Goal: Transaction & Acquisition: Purchase product/service

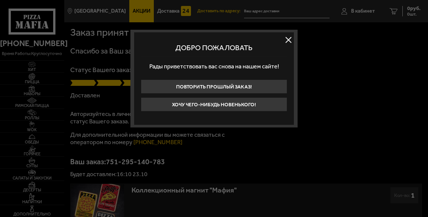
click at [289, 37] on button at bounding box center [288, 40] width 11 height 11
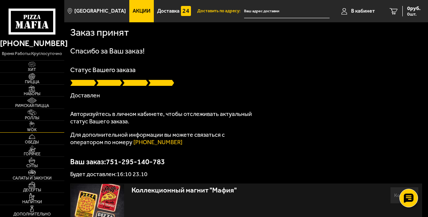
click at [32, 128] on span "WOK" at bounding box center [32, 130] width 64 height 4
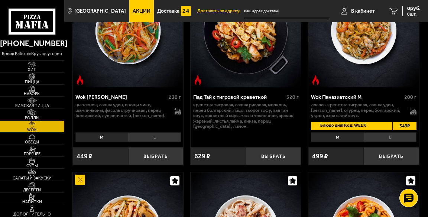
scroll to position [290, 0]
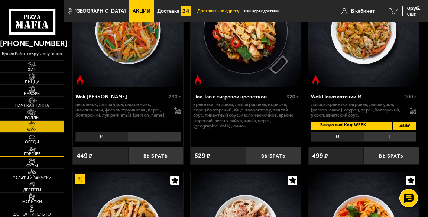
click at [38, 152] on span "Горячее" at bounding box center [32, 154] width 64 height 4
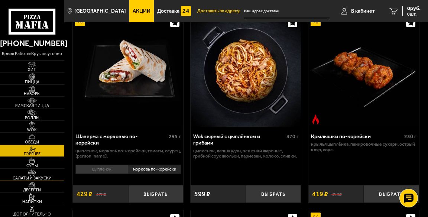
scroll to position [249, 0]
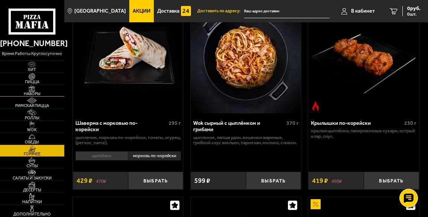
click at [33, 93] on span "Наборы" at bounding box center [32, 94] width 64 height 4
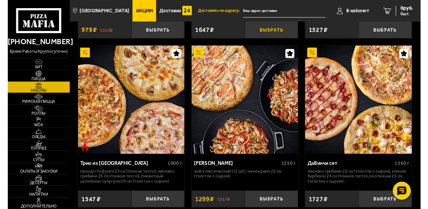
scroll to position [373, 0]
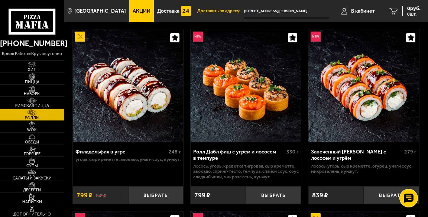
scroll to position [415, 0]
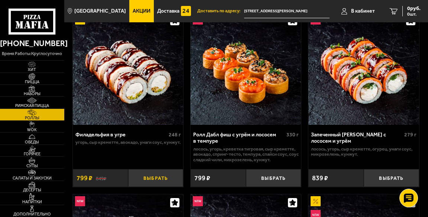
click at [159, 180] on button "Выбрать" at bounding box center [155, 178] width 55 height 18
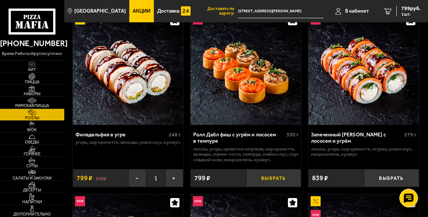
click at [280, 175] on button "Выбрать" at bounding box center [273, 178] width 55 height 18
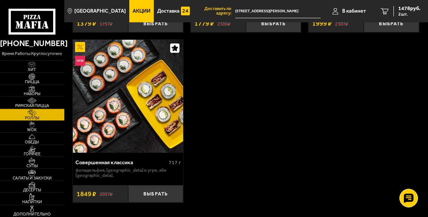
scroll to position [954, 0]
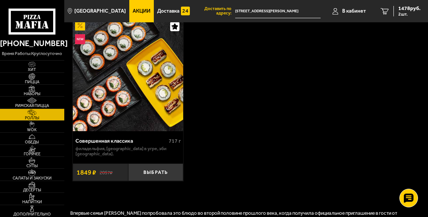
click at [118, 93] on img at bounding box center [128, 74] width 110 height 113
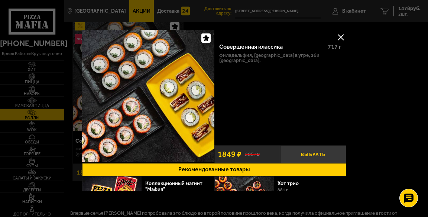
click at [313, 152] on button "Выбрать" at bounding box center [313, 154] width 66 height 18
click at [339, 36] on button at bounding box center [340, 37] width 11 height 11
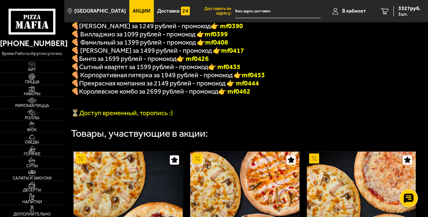
scroll to position [166, 0]
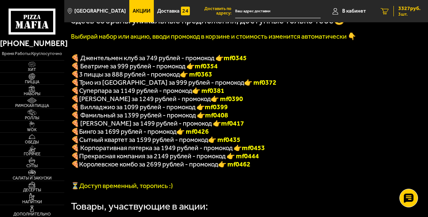
click at [385, 12] on icon "3" at bounding box center [385, 11] width 8 height 7
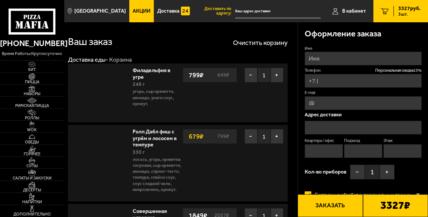
type input "+7 (921) 560-98-40"
type input "[STREET_ADDRESS][PERSON_NAME]"
type input "69"
type input "4"
type input "2"
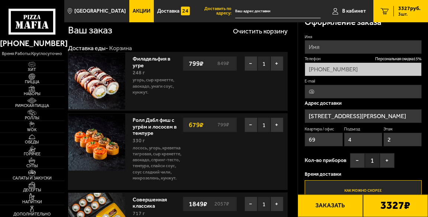
scroll to position [41, 0]
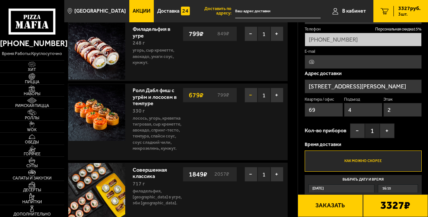
click at [251, 94] on button "−" at bounding box center [251, 95] width 13 height 15
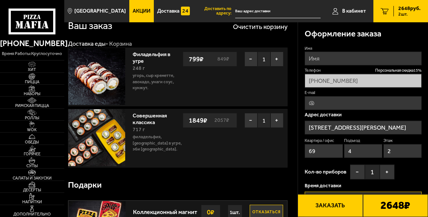
scroll to position [0, 0]
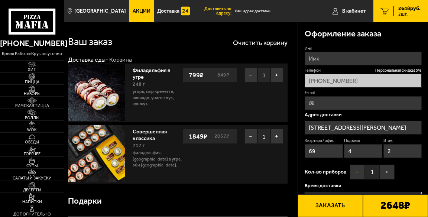
click at [356, 171] on button "−" at bounding box center [357, 172] width 15 height 15
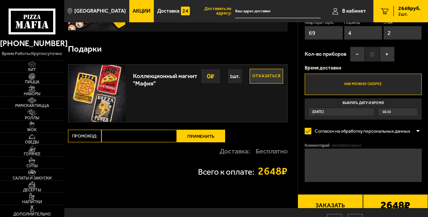
scroll to position [166, 0]
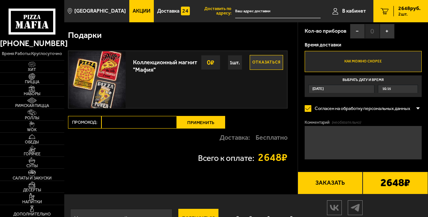
click at [88, 121] on label "Промокод:" at bounding box center [84, 122] width 33 height 13
click at [101, 121] on input "Промокод:" at bounding box center [138, 122] width 75 height 13
click at [204, 122] on button "Применить" at bounding box center [201, 122] width 48 height 13
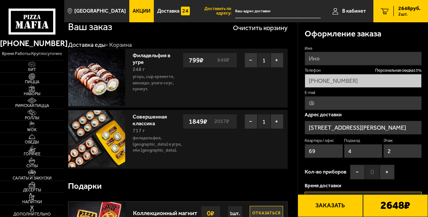
scroll to position [0, 0]
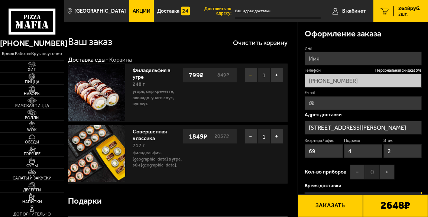
click at [250, 76] on button "−" at bounding box center [251, 75] width 13 height 15
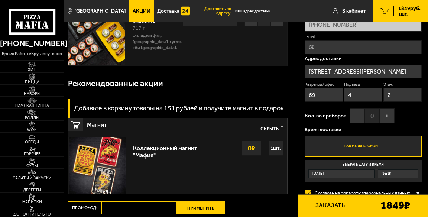
scroll to position [83, 0]
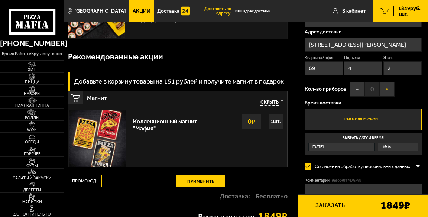
click at [385, 89] on button "+" at bounding box center [387, 89] width 15 height 15
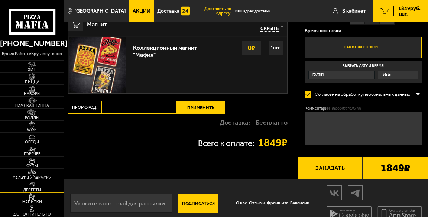
scroll to position [166, 0]
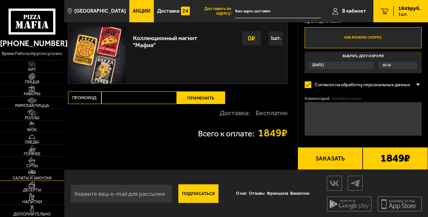
click at [43, 177] on span "Салаты и закуски" at bounding box center [32, 178] width 64 height 4
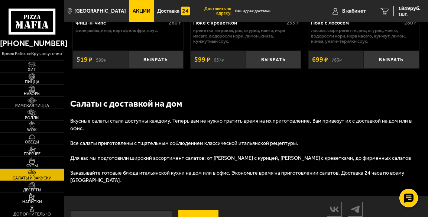
scroll to position [953, 0]
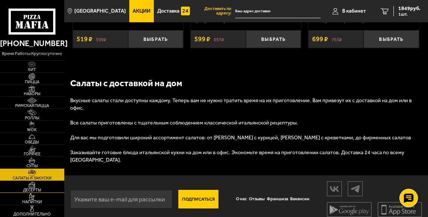
click at [39, 190] on span "Десерты" at bounding box center [32, 190] width 64 height 4
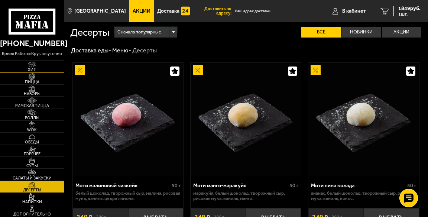
click at [31, 69] on span "Хит" at bounding box center [32, 70] width 64 height 4
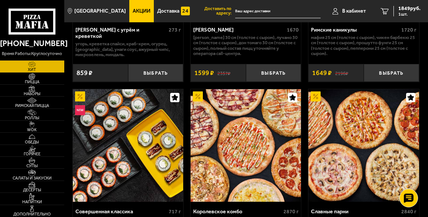
scroll to position [746, 0]
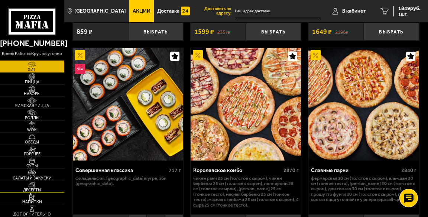
click at [33, 190] on span "Десерты" at bounding box center [32, 190] width 64 height 4
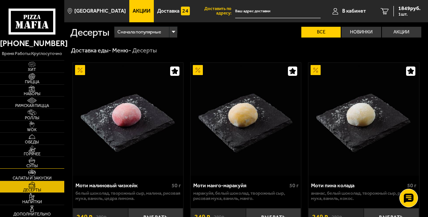
click at [30, 164] on span "Супы" at bounding box center [32, 166] width 64 height 4
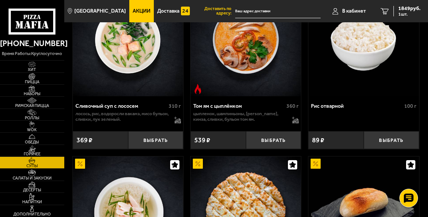
scroll to position [283, 0]
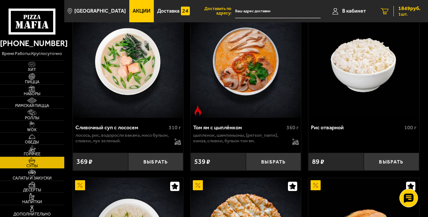
click at [401, 9] on span "1849 руб." at bounding box center [409, 8] width 22 height 5
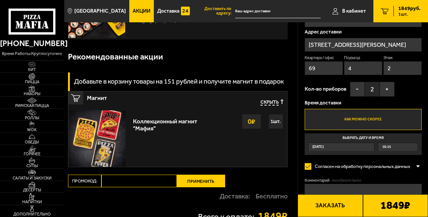
scroll to position [124, 0]
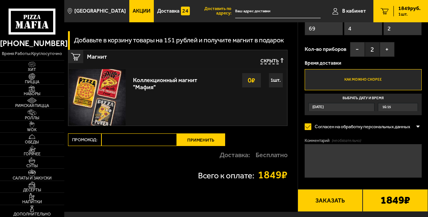
click at [387, 106] on span "16:15" at bounding box center [386, 107] width 9 height 8
click at [0, 0] on input "Выбрать дату и время Сегодня 16:15" at bounding box center [0, 0] width 0 height 0
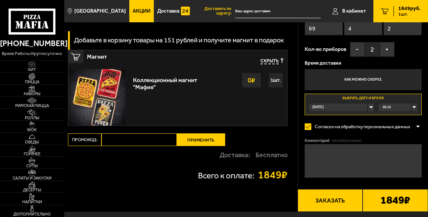
click at [414, 106] on div "16:15" at bounding box center [397, 107] width 39 height 8
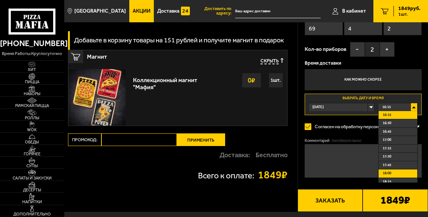
click at [391, 172] on li "18:00" at bounding box center [398, 174] width 39 height 9
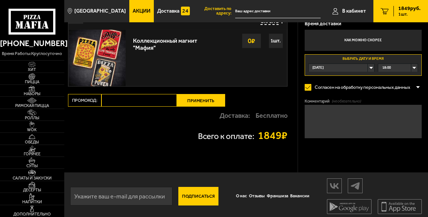
scroll to position [166, 0]
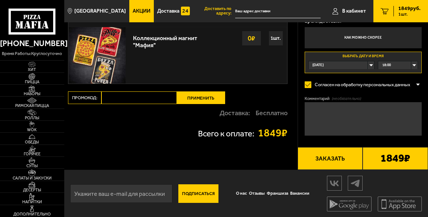
click at [334, 160] on button "Заказать" at bounding box center [330, 158] width 65 height 23
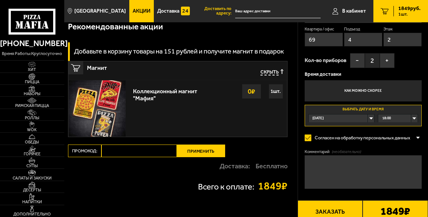
scroll to position [166, 0]
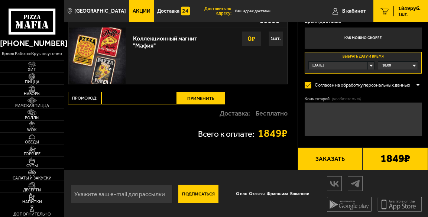
click at [330, 157] on button "Заказать" at bounding box center [330, 159] width 65 height 23
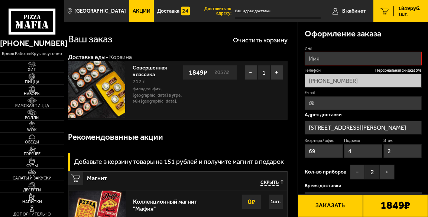
scroll to position [0, 0]
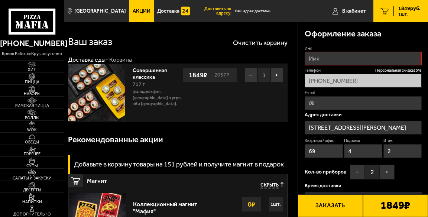
click at [324, 205] on button "Заказать" at bounding box center [330, 205] width 65 height 23
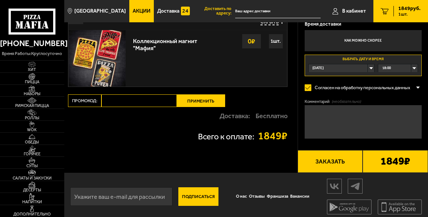
scroll to position [166, 0]
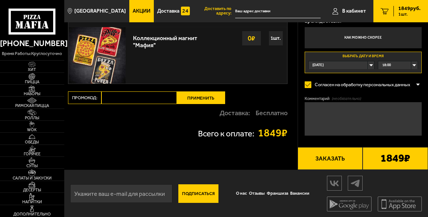
click at [332, 155] on button "Заказать" at bounding box center [330, 158] width 65 height 23
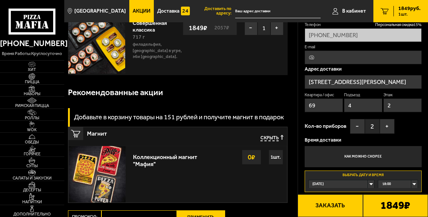
scroll to position [0, 0]
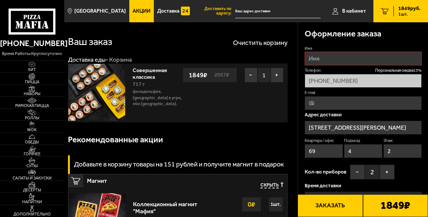
click at [282, 181] on div "Скрыть" at bounding box center [263, 185] width 41 height 15
click at [277, 184] on span "Скрыть" at bounding box center [270, 185] width 18 height 6
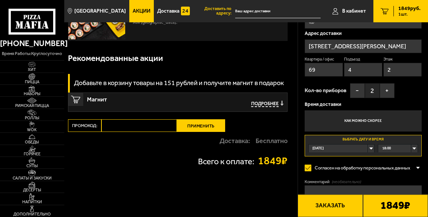
scroll to position [83, 0]
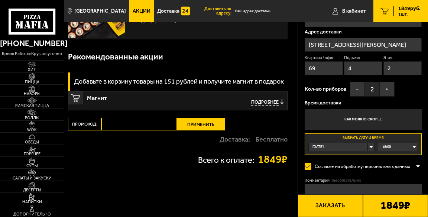
click at [329, 204] on button "Заказать" at bounding box center [330, 205] width 65 height 23
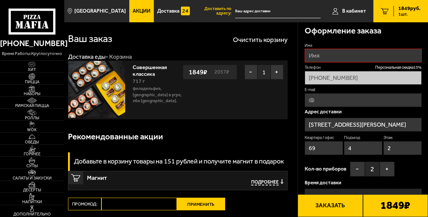
scroll to position [0, 0]
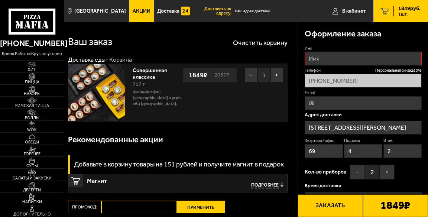
click at [150, 167] on h3 "Добавьте в корзину товары на 151 рублей и получите магнит в подарок" at bounding box center [179, 164] width 210 height 7
click at [281, 184] on icon "button" at bounding box center [282, 184] width 3 height 5
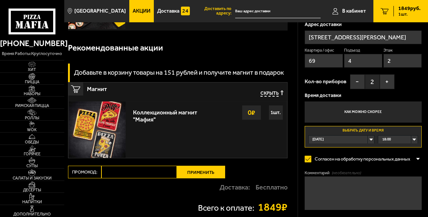
scroll to position [124, 0]
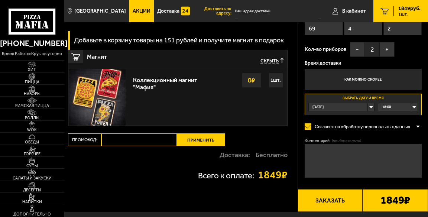
click at [249, 80] on strong "0 ₽" at bounding box center [251, 80] width 11 height 14
click at [278, 78] on div "1 шт." at bounding box center [276, 80] width 14 height 15
click at [314, 198] on button "Заказать" at bounding box center [330, 200] width 65 height 23
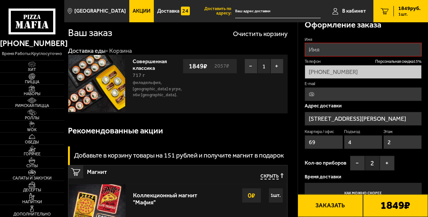
scroll to position [41, 0]
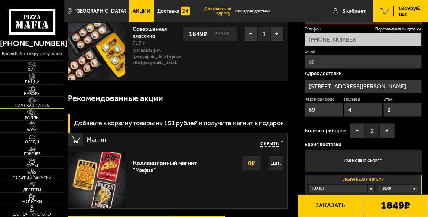
click at [41, 104] on span "Римская пицца" at bounding box center [32, 106] width 64 height 4
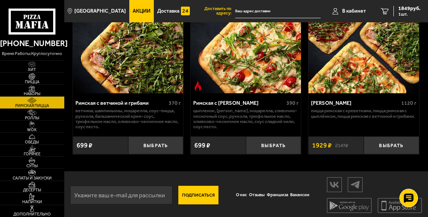
scroll to position [270, 0]
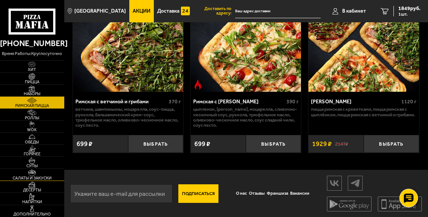
click at [36, 178] on span "Салаты и закуски" at bounding box center [32, 178] width 64 height 4
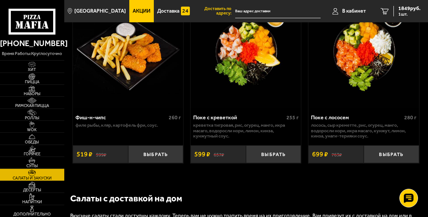
scroll to position [829, 0]
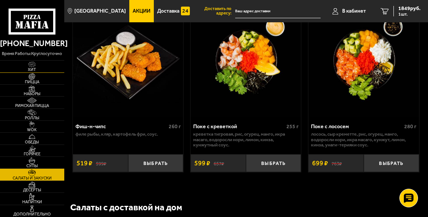
click at [34, 70] on span "Хит" at bounding box center [32, 70] width 64 height 4
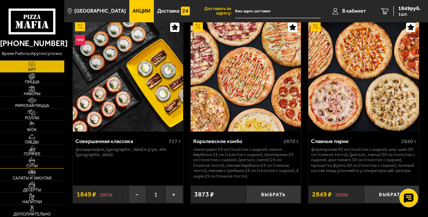
scroll to position [824, 0]
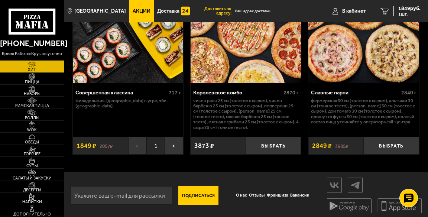
click at [33, 200] on span "Напитки" at bounding box center [32, 202] width 64 height 4
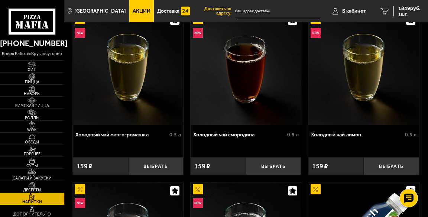
scroll to position [249, 0]
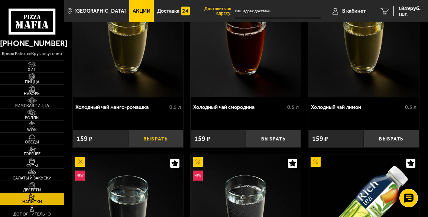
click at [150, 136] on button "Выбрать" at bounding box center [155, 139] width 55 height 18
click at [405, 9] on span "2008 руб." at bounding box center [409, 8] width 22 height 5
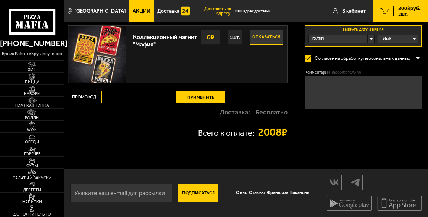
type input "+7 (921) 560-98-40"
type input "[STREET_ADDRESS][PERSON_NAME]"
type input "69"
type input "4"
type input "2"
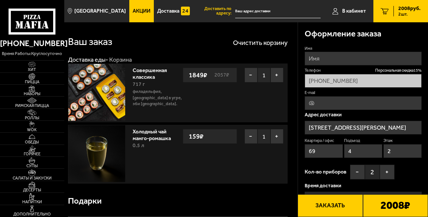
click at [322, 207] on button "Заказать" at bounding box center [330, 205] width 65 height 23
click at [248, 135] on button "−" at bounding box center [251, 136] width 13 height 15
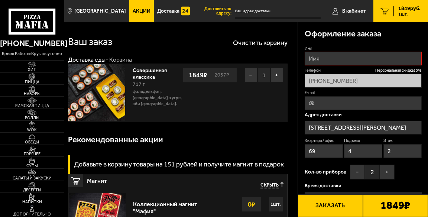
click at [38, 201] on span "Напитки" at bounding box center [32, 202] width 64 height 4
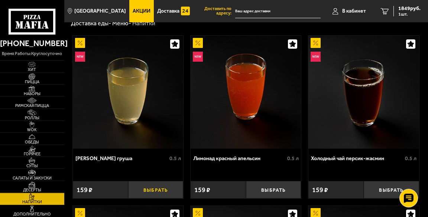
scroll to position [41, 0]
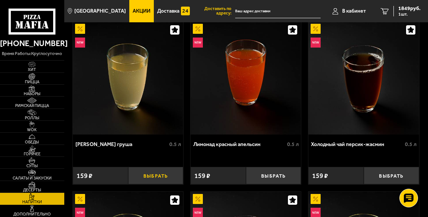
click at [152, 177] on button "Выбрать" at bounding box center [155, 176] width 55 height 18
click at [404, 7] on span "2008 руб." at bounding box center [409, 8] width 22 height 5
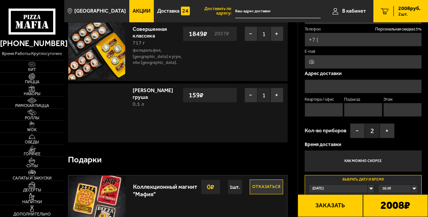
type input "+7 (921) 560-98-40"
type input "[STREET_ADDRESS][PERSON_NAME]"
type input "69"
type input "4"
type input "2"
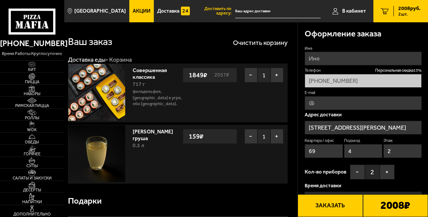
click at [336, 206] on button "Заказать" at bounding box center [330, 205] width 65 height 23
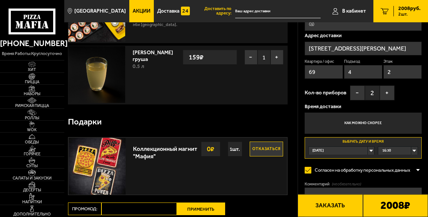
scroll to position [83, 0]
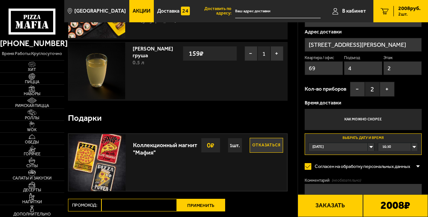
click at [268, 143] on button "Отказаться" at bounding box center [266, 145] width 33 height 15
click at [414, 147] on div "16:30" at bounding box center [397, 147] width 39 height 8
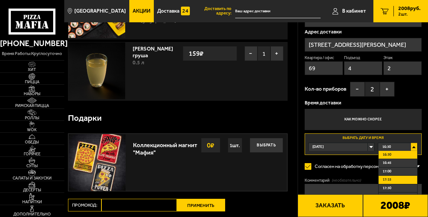
scroll to position [25, 0]
click at [392, 179] on li "18:00" at bounding box center [398, 180] width 39 height 9
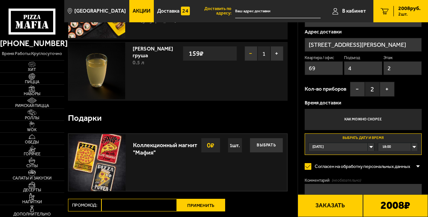
click at [252, 52] on button "−" at bounding box center [251, 53] width 13 height 15
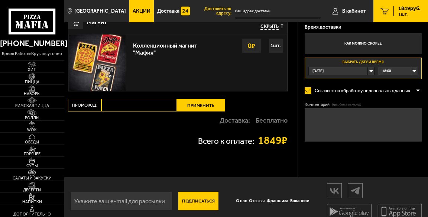
scroll to position [166, 0]
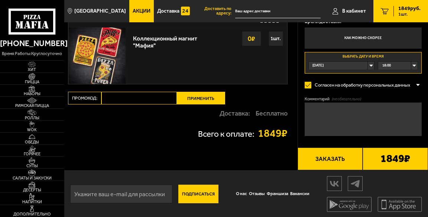
click at [327, 155] on button "Заказать" at bounding box center [330, 159] width 65 height 23
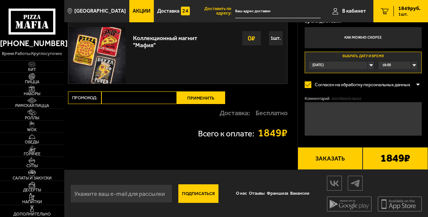
scroll to position [166, 0]
click at [33, 201] on span "Напитки" at bounding box center [32, 202] width 64 height 4
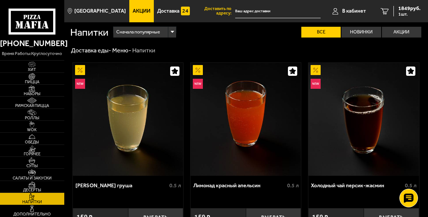
scroll to position [41, 0]
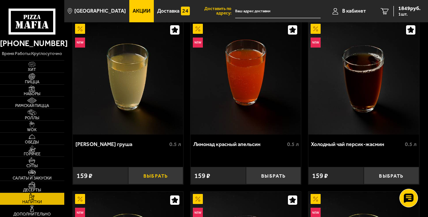
click at [151, 175] on button "Выбрать" at bounding box center [155, 176] width 55 height 18
click at [401, 8] on span "2008 руб." at bounding box center [409, 8] width 22 height 5
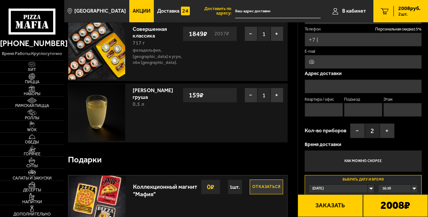
type input "+7 (921) 560-98-40"
type input "[STREET_ADDRESS][PERSON_NAME]"
type input "69"
type input "4"
type input "2"
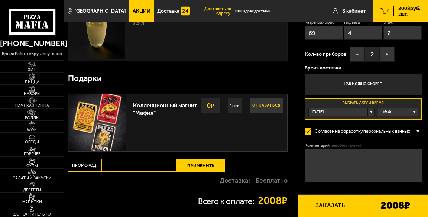
scroll to position [124, 0]
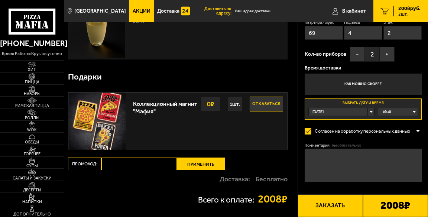
click at [233, 103] on div "1 шт." at bounding box center [235, 104] width 14 height 15
click at [212, 101] on strong "0 ₽" at bounding box center [210, 104] width 11 height 14
click at [332, 207] on button "Заказать" at bounding box center [330, 205] width 65 height 23
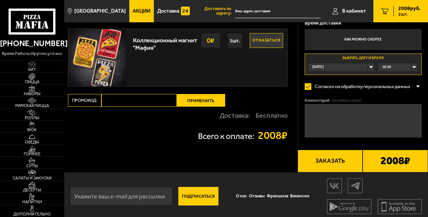
scroll to position [190, 0]
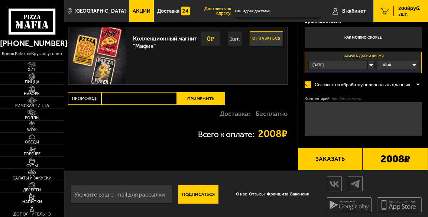
click at [382, 158] on b "2008 ₽" at bounding box center [396, 160] width 30 height 12
click at [277, 133] on strong "2008 ₽" at bounding box center [273, 133] width 30 height 11
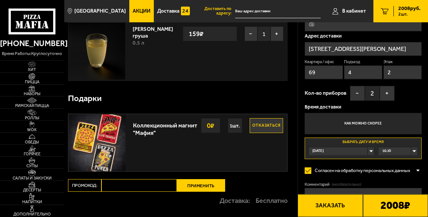
scroll to position [107, 0]
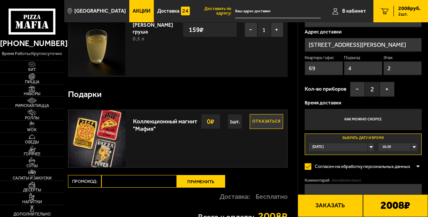
click at [255, 120] on button "Отказаться" at bounding box center [266, 121] width 33 height 15
click at [325, 208] on button "Заказать" at bounding box center [330, 205] width 65 height 23
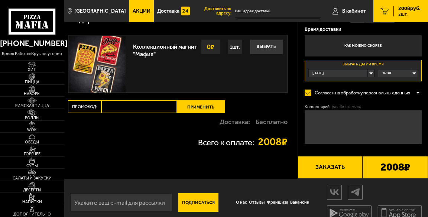
scroll to position [190, 0]
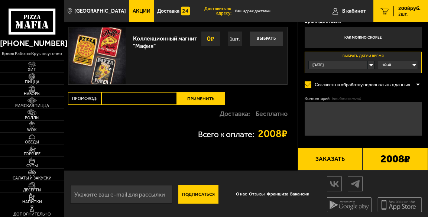
click at [110, 193] on input "email" at bounding box center [121, 194] width 102 height 19
type input "nlugovina@mail.ru"
click at [200, 195] on button "Подписаться" at bounding box center [198, 194] width 40 height 19
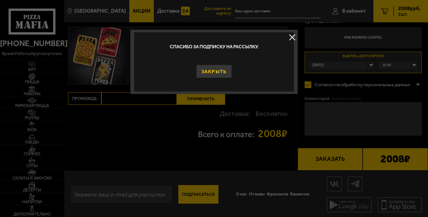
click at [209, 72] on button "Закрыть" at bounding box center [214, 71] width 36 height 13
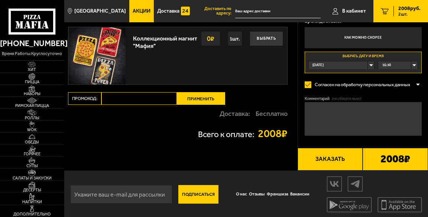
click at [323, 159] on button "Заказать" at bounding box center [330, 159] width 65 height 23
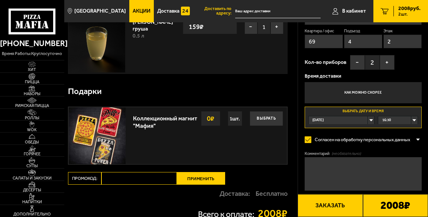
scroll to position [124, 0]
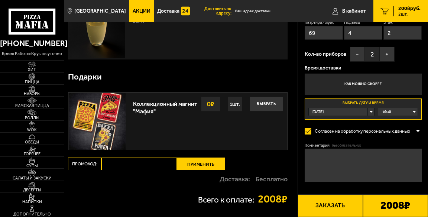
click at [415, 112] on div "16:30" at bounding box center [397, 112] width 39 height 8
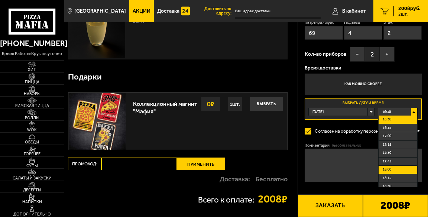
click at [391, 171] on li "18:00" at bounding box center [398, 170] width 39 height 9
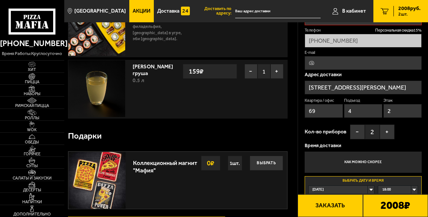
scroll to position [0, 0]
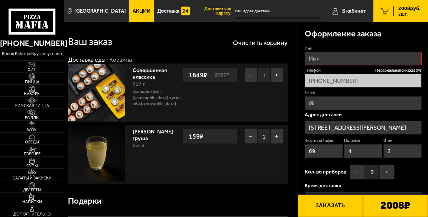
click at [254, 10] on input "text" at bounding box center [277, 11] width 85 height 14
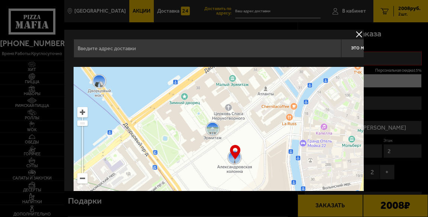
click at [358, 33] on button "delivery type" at bounding box center [359, 34] width 9 height 9
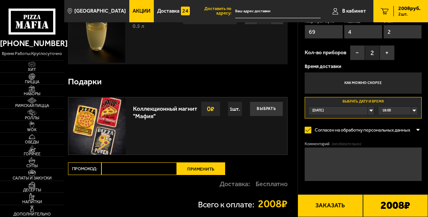
scroll to position [124, 0]
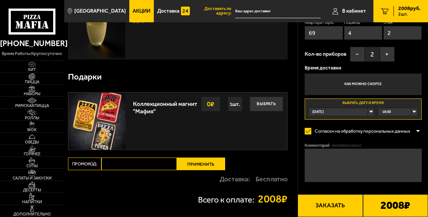
click at [326, 206] on button "Заказать" at bounding box center [330, 205] width 65 height 23
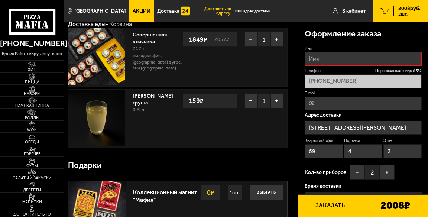
scroll to position [0, 0]
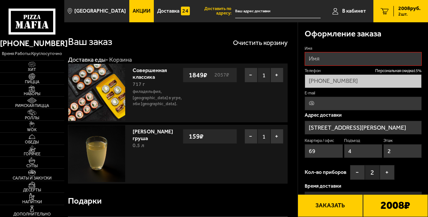
click at [326, 206] on button "Заказать" at bounding box center [330, 205] width 65 height 23
click at [324, 205] on button "Заказать" at bounding box center [330, 205] width 65 height 23
click at [323, 204] on button "Заказать" at bounding box center [330, 205] width 65 height 23
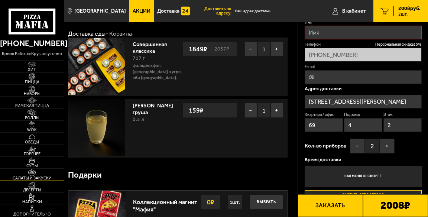
scroll to position [41, 0]
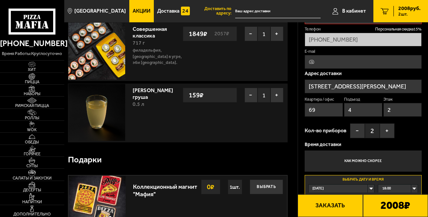
click at [328, 206] on button "Заказать" at bounding box center [330, 205] width 65 height 23
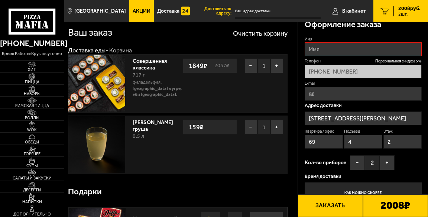
scroll to position [0, 0]
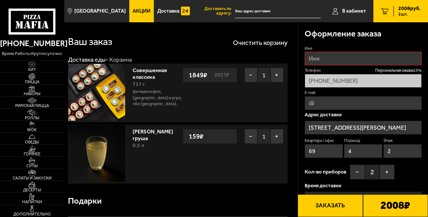
click at [321, 205] on button "Заказать" at bounding box center [330, 205] width 65 height 23
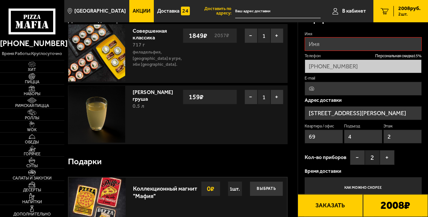
scroll to position [24, 0]
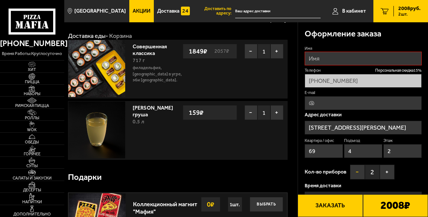
click at [356, 172] on button "−" at bounding box center [357, 172] width 15 height 15
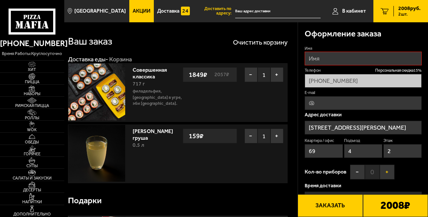
scroll to position [0, 0]
click at [323, 61] on input "Имя" at bounding box center [363, 59] width 117 height 14
click at [323, 63] on input "Имя" at bounding box center [363, 59] width 117 height 14
type input "Надежда"
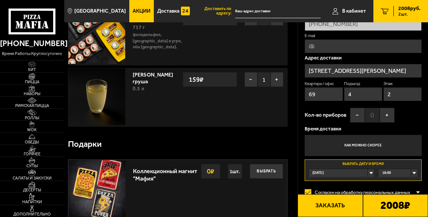
scroll to position [83, 0]
